Goal: Book appointment/travel/reservation

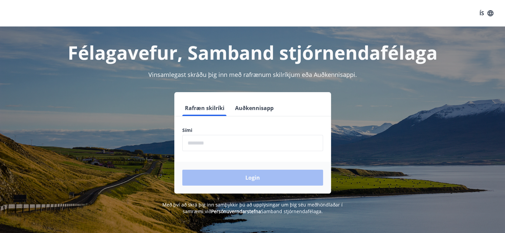
click at [289, 142] on input "phone" at bounding box center [252, 143] width 141 height 16
type input "********"
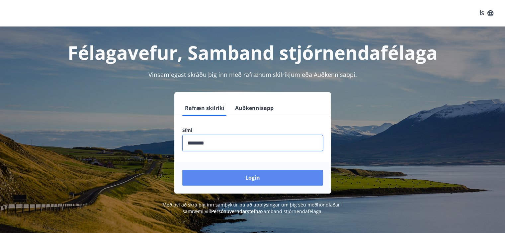
click at [257, 176] on button "Login" at bounding box center [252, 178] width 141 height 16
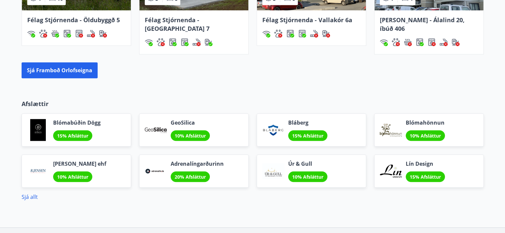
scroll to position [595, 0]
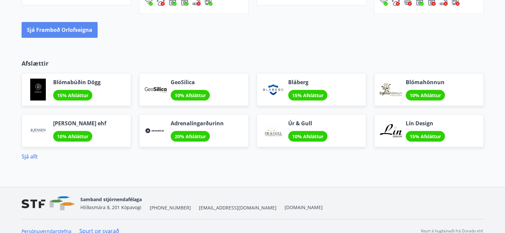
click at [52, 22] on button "Sjá framboð orlofseigna" at bounding box center [60, 30] width 76 height 16
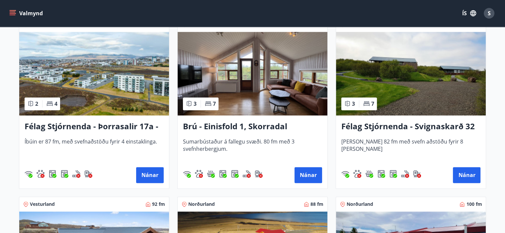
scroll to position [1035, 0]
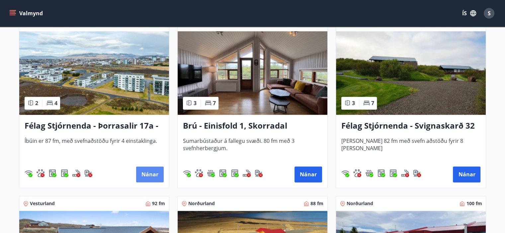
click at [149, 176] on button "Nánar" at bounding box center [150, 175] width 28 height 16
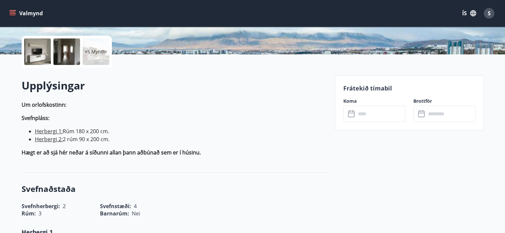
scroll to position [146, 0]
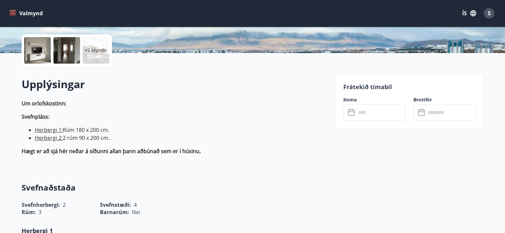
click at [350, 115] on icon at bounding box center [352, 113] width 8 height 8
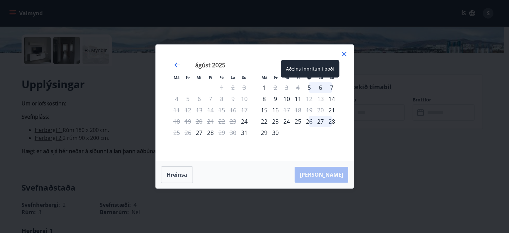
click at [309, 87] on div "5" at bounding box center [309, 87] width 11 height 11
click at [345, 55] on icon at bounding box center [344, 54] width 5 height 5
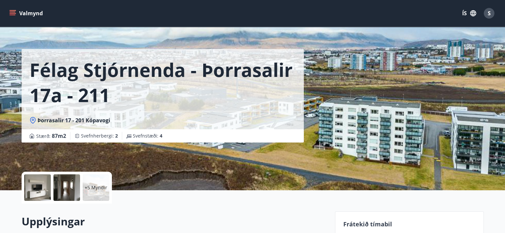
scroll to position [0, 0]
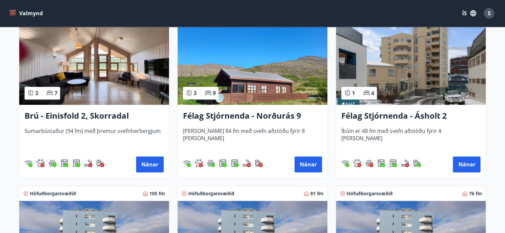
scroll to position [508, 0]
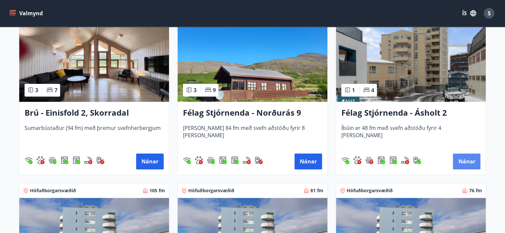
click at [467, 160] on button "Nánar" at bounding box center [466, 162] width 28 height 16
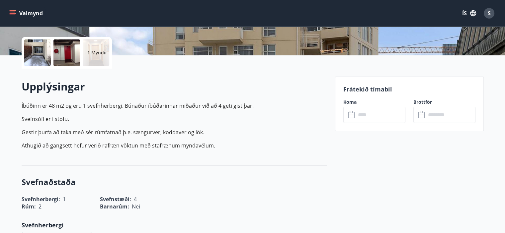
scroll to position [146, 0]
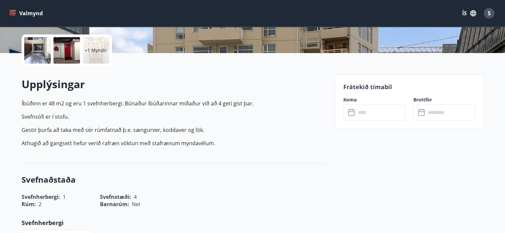
click at [350, 112] on icon at bounding box center [352, 113] width 8 height 8
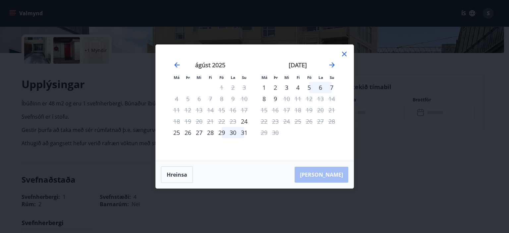
click at [298, 87] on div "4" at bounding box center [298, 87] width 11 height 11
click at [310, 89] on div "5" at bounding box center [309, 87] width 11 height 11
click at [297, 87] on div "4" at bounding box center [298, 87] width 11 height 11
click at [299, 86] on div "4" at bounding box center [298, 87] width 11 height 11
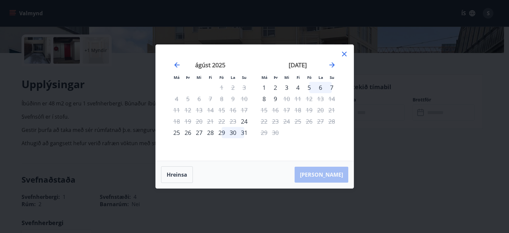
click at [299, 86] on div "4" at bounding box center [298, 87] width 11 height 11
click at [309, 87] on div "5" at bounding box center [309, 87] width 11 height 11
click at [320, 89] on div "6" at bounding box center [320, 87] width 11 height 11
click at [333, 89] on div "7" at bounding box center [331, 87] width 11 height 11
click at [299, 88] on div "4" at bounding box center [298, 87] width 11 height 11
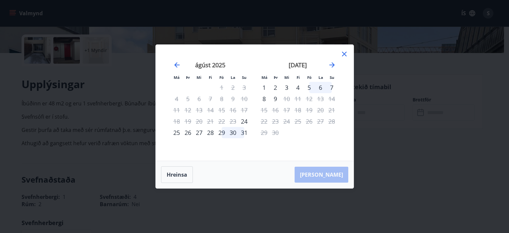
click at [344, 53] on icon at bounding box center [344, 54] width 5 height 5
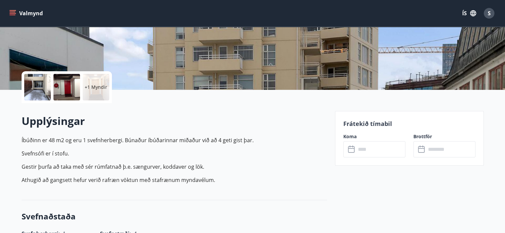
scroll to position [172, 0]
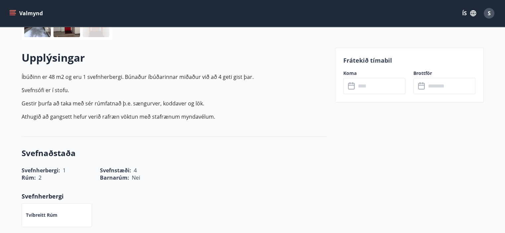
click at [371, 87] on input "text" at bounding box center [380, 86] width 49 height 16
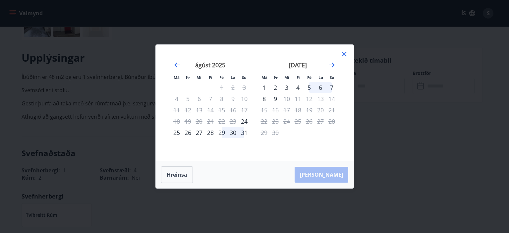
click at [298, 87] on div "4" at bounding box center [298, 87] width 11 height 11
click at [309, 88] on div "5" at bounding box center [309, 87] width 11 height 11
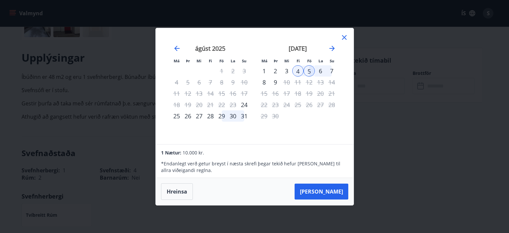
click at [321, 69] on div "6" at bounding box center [320, 70] width 11 height 11
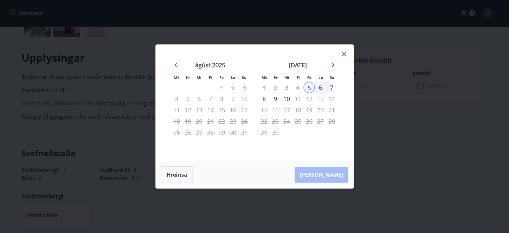
click at [319, 87] on div "6" at bounding box center [320, 87] width 11 height 11
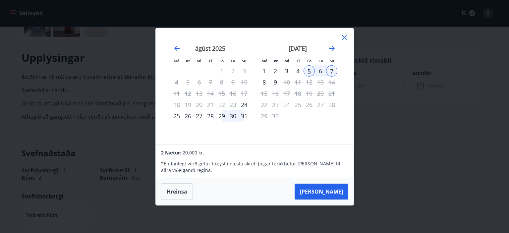
click at [297, 70] on div "4" at bounding box center [298, 70] width 11 height 11
click at [309, 71] on div "5" at bounding box center [309, 70] width 11 height 11
click at [318, 71] on div "6" at bounding box center [320, 70] width 11 height 11
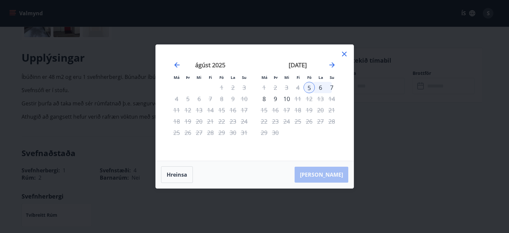
click at [297, 88] on div "4" at bounding box center [298, 87] width 11 height 11
click at [298, 88] on div "4" at bounding box center [298, 87] width 11 height 11
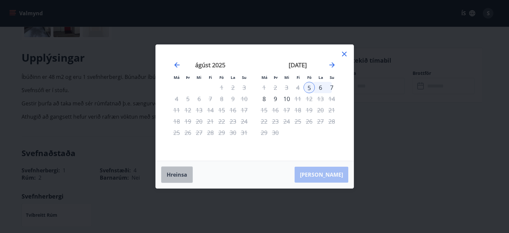
click at [177, 175] on button "Hreinsa" at bounding box center [177, 175] width 32 height 17
click at [298, 87] on div "4" at bounding box center [298, 87] width 11 height 11
click at [309, 87] on div "5" at bounding box center [309, 87] width 11 height 11
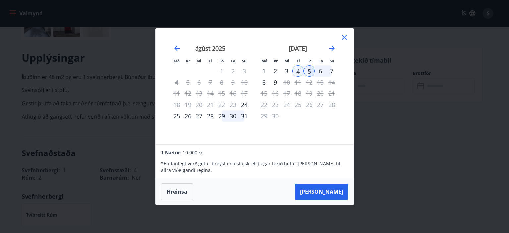
click at [320, 70] on div "6" at bounding box center [320, 70] width 11 height 11
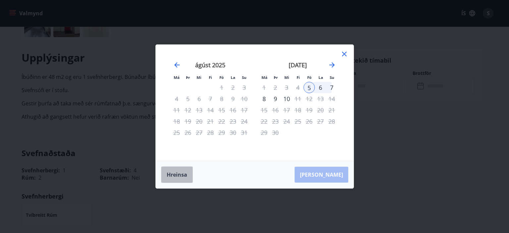
click at [175, 176] on button "Hreinsa" at bounding box center [177, 175] width 32 height 17
click at [297, 87] on div "4" at bounding box center [298, 87] width 11 height 11
click at [332, 88] on div "7" at bounding box center [331, 87] width 11 height 11
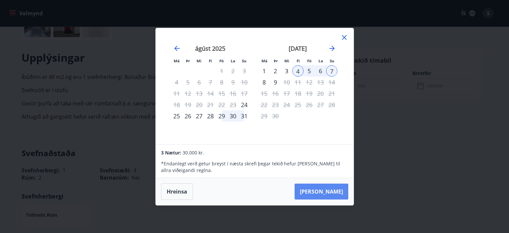
click at [329, 189] on button "Taka Frá" at bounding box center [322, 192] width 54 height 16
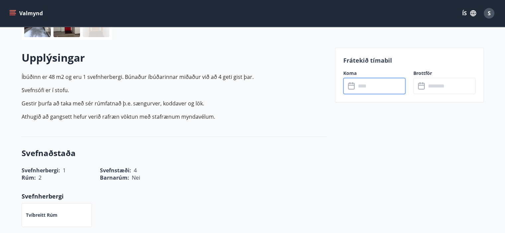
type input "******"
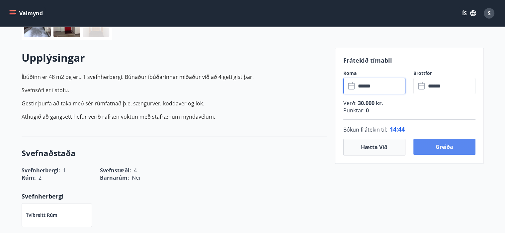
click at [447, 148] on button "Greiða" at bounding box center [444, 147] width 62 height 16
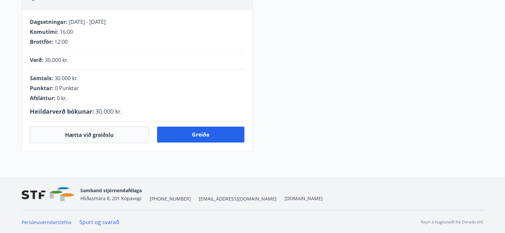
scroll to position [172, 0]
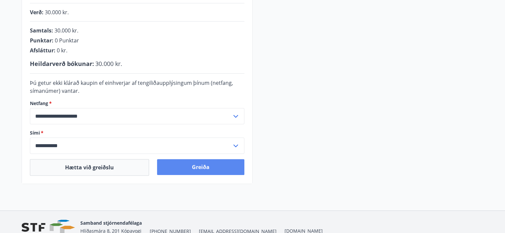
click at [200, 166] on button "Greiða" at bounding box center [200, 167] width 87 height 16
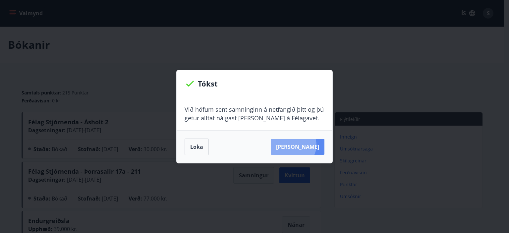
click at [304, 145] on button "Sjá samning" at bounding box center [298, 147] width 54 height 16
